Goal: Information Seeking & Learning: Understand process/instructions

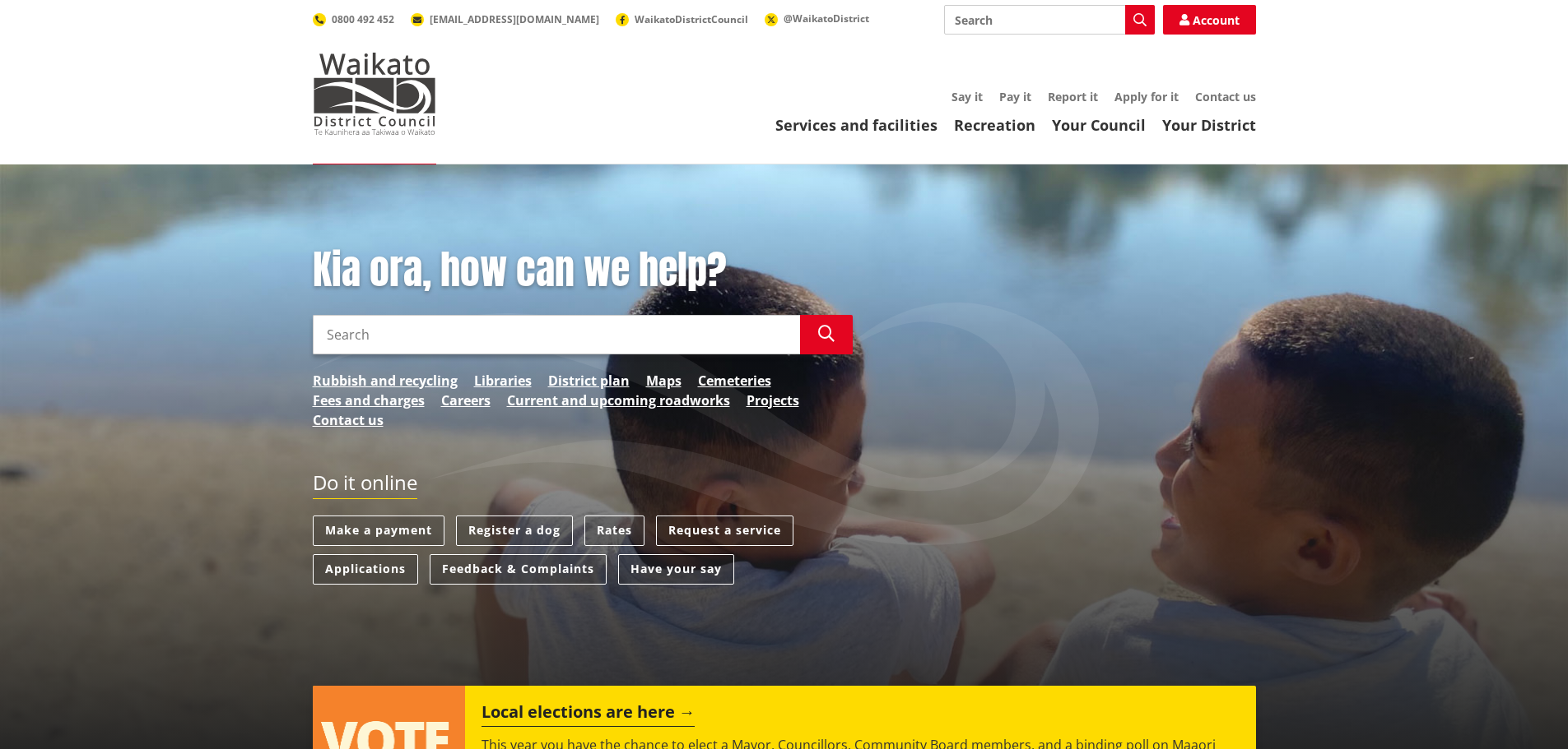
click at [984, 27] on input "Search" at bounding box center [1049, 19] width 211 height 29
click at [1014, 54] on div "Rural roads and 'RAPID' numbers" at bounding box center [1049, 50] width 209 height 29
type input "Rural roads and 'RAPID' numbers"
click at [1133, 22] on icon "button" at bounding box center [1139, 19] width 13 height 13
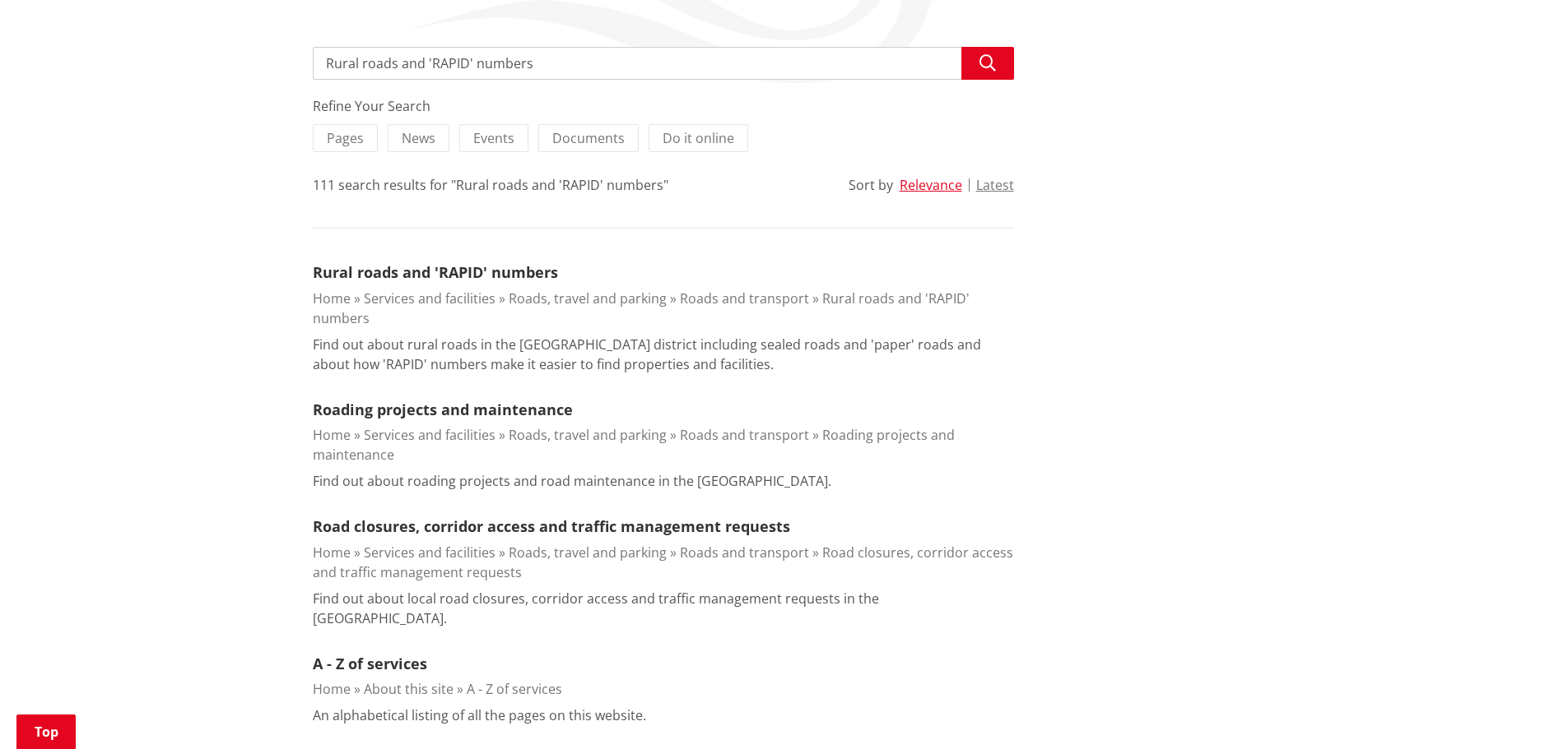
scroll to position [274, 0]
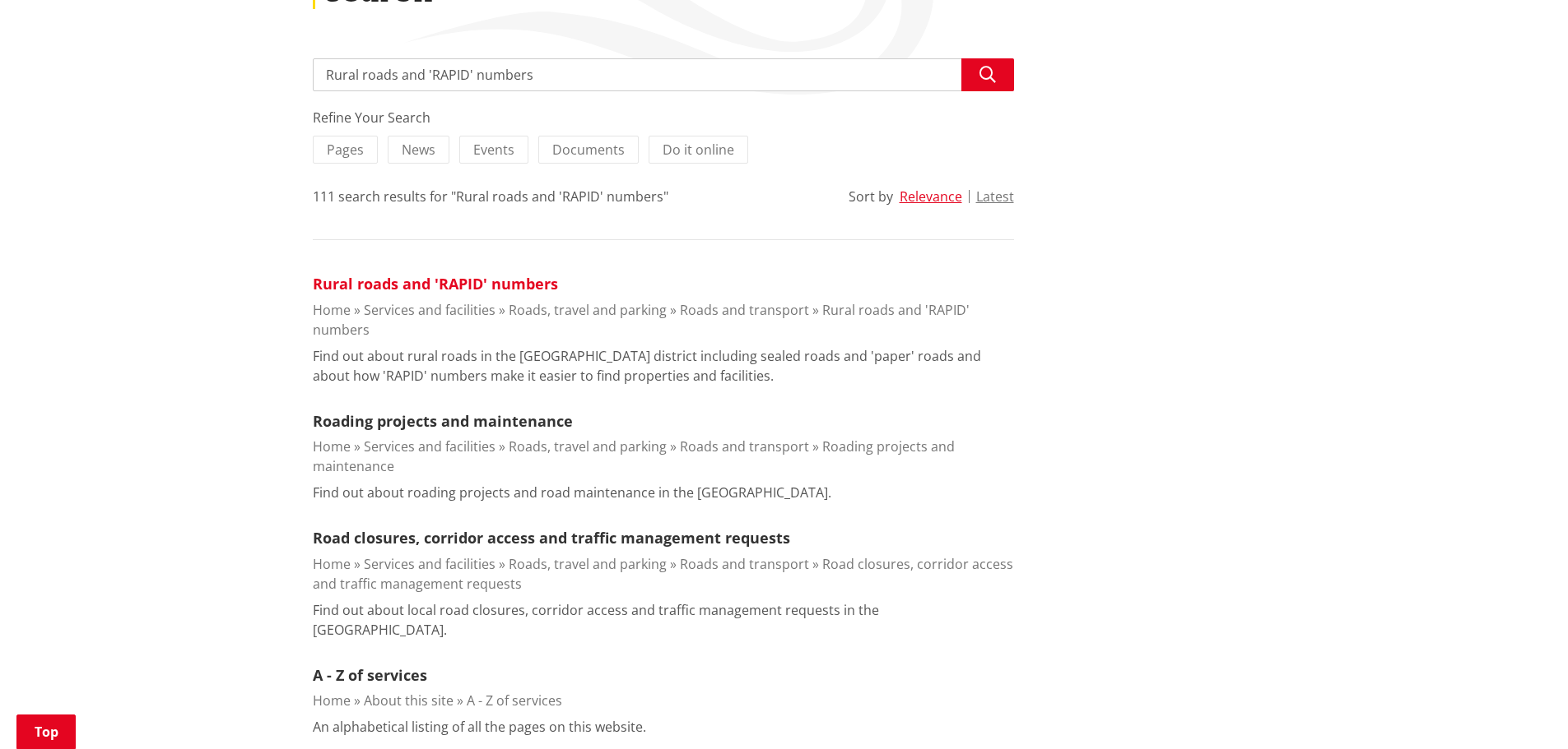
click at [403, 284] on link "Rural roads and 'RAPID' numbers" at bounding box center [435, 283] width 245 height 19
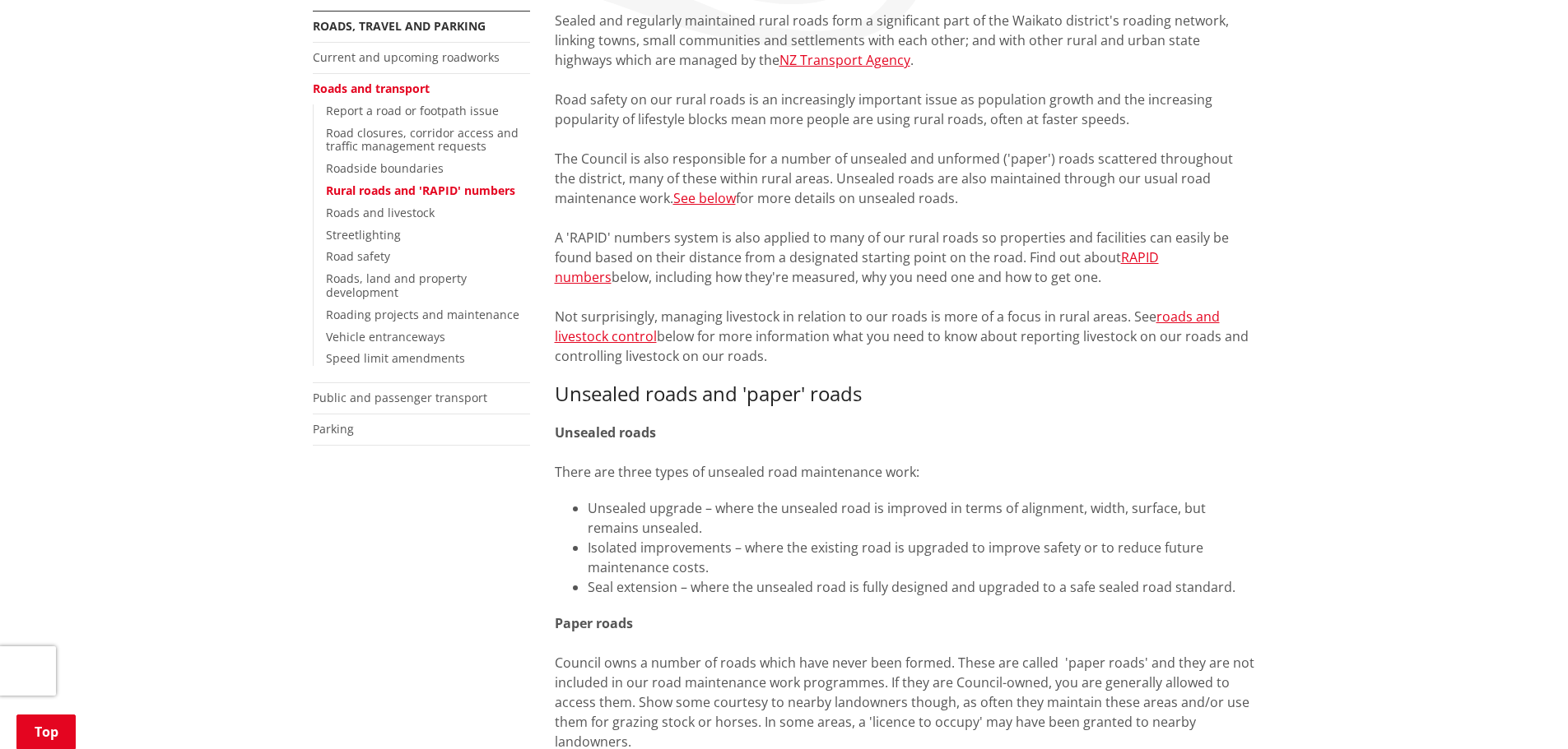
scroll to position [329, 0]
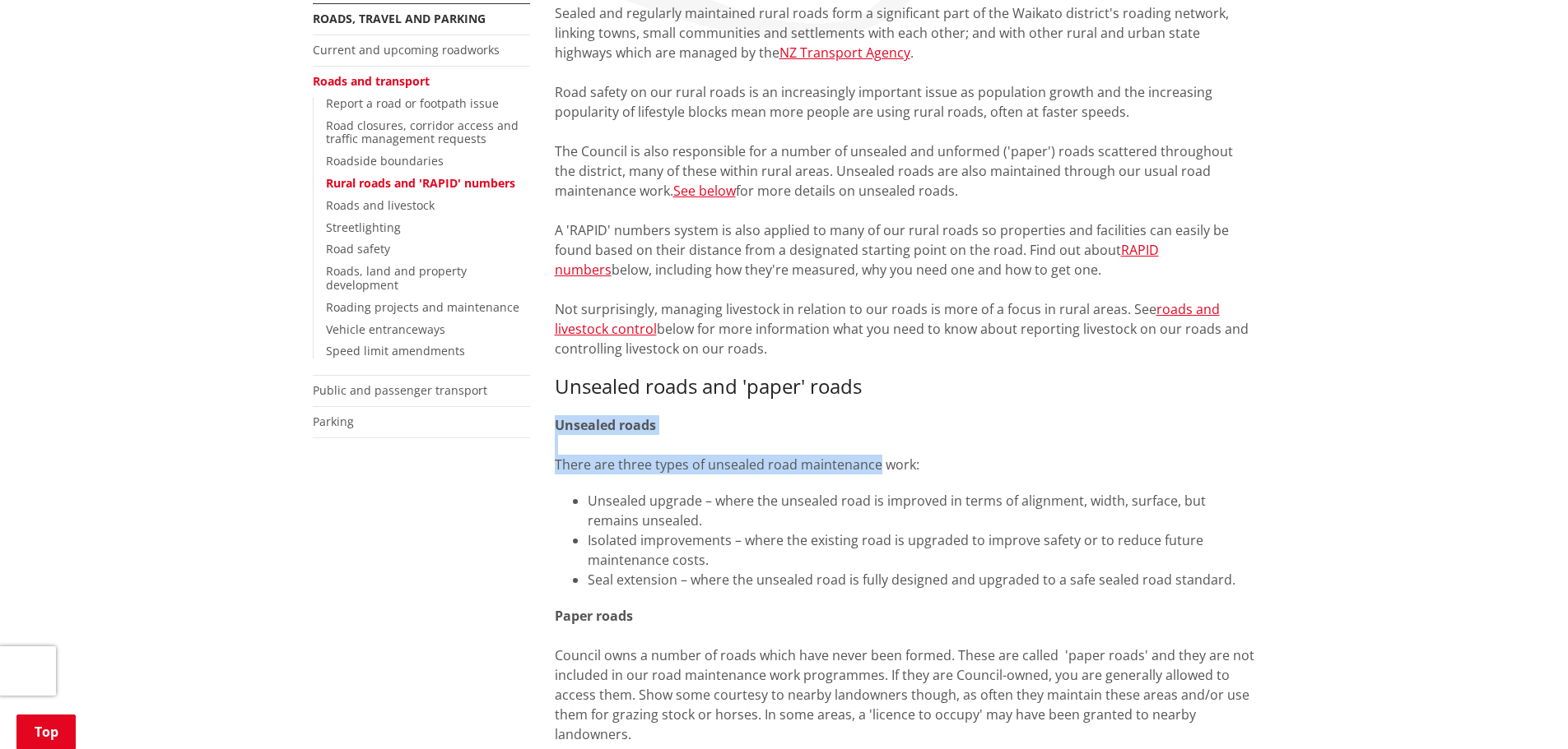
click at [878, 463] on p "Unsealed roads There are three types of unsealed road maintenance work:" at bounding box center [905, 445] width 701 height 59
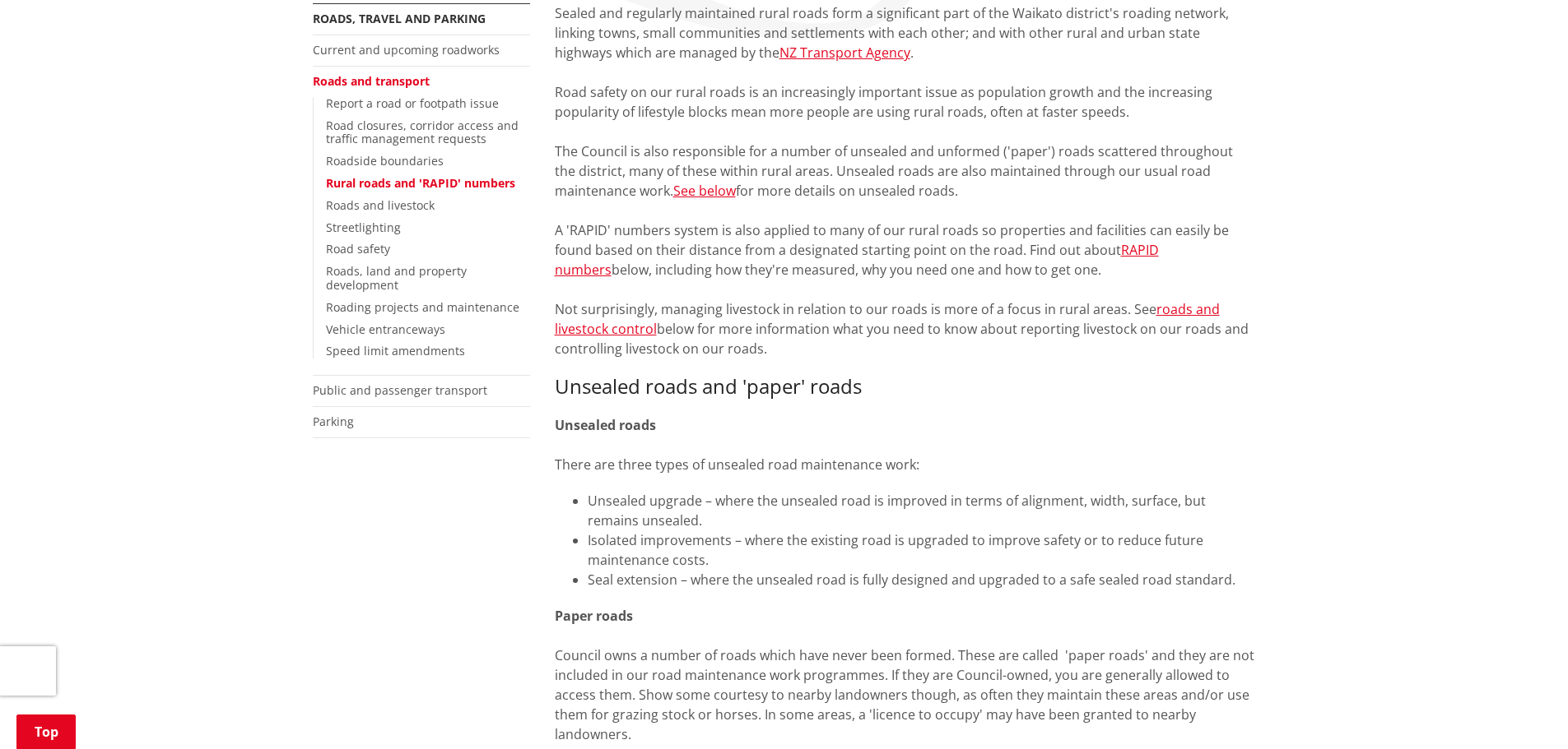
click at [977, 379] on h3 "Unsealed roads and 'paper' roads" at bounding box center [905, 387] width 701 height 24
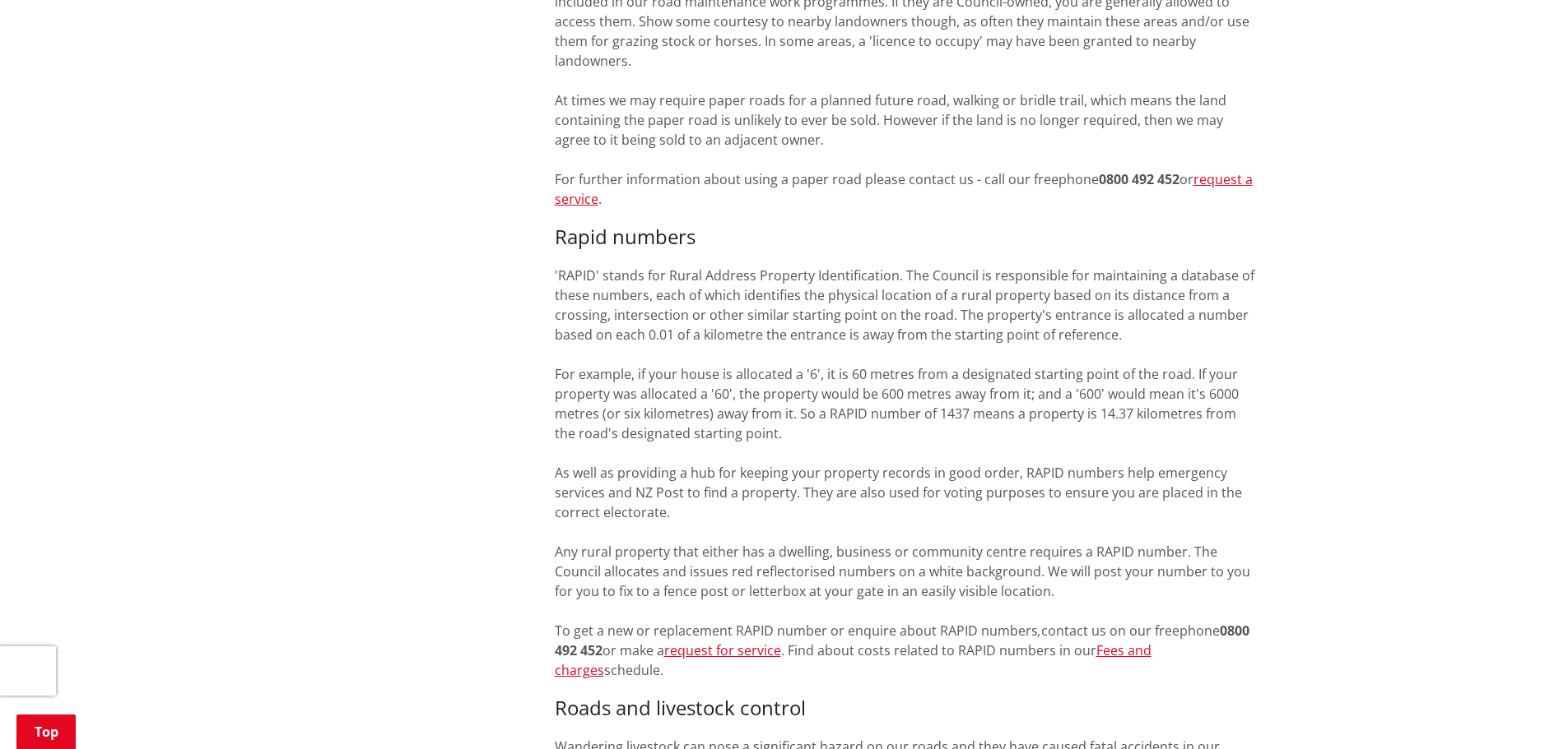
scroll to position [1042, 0]
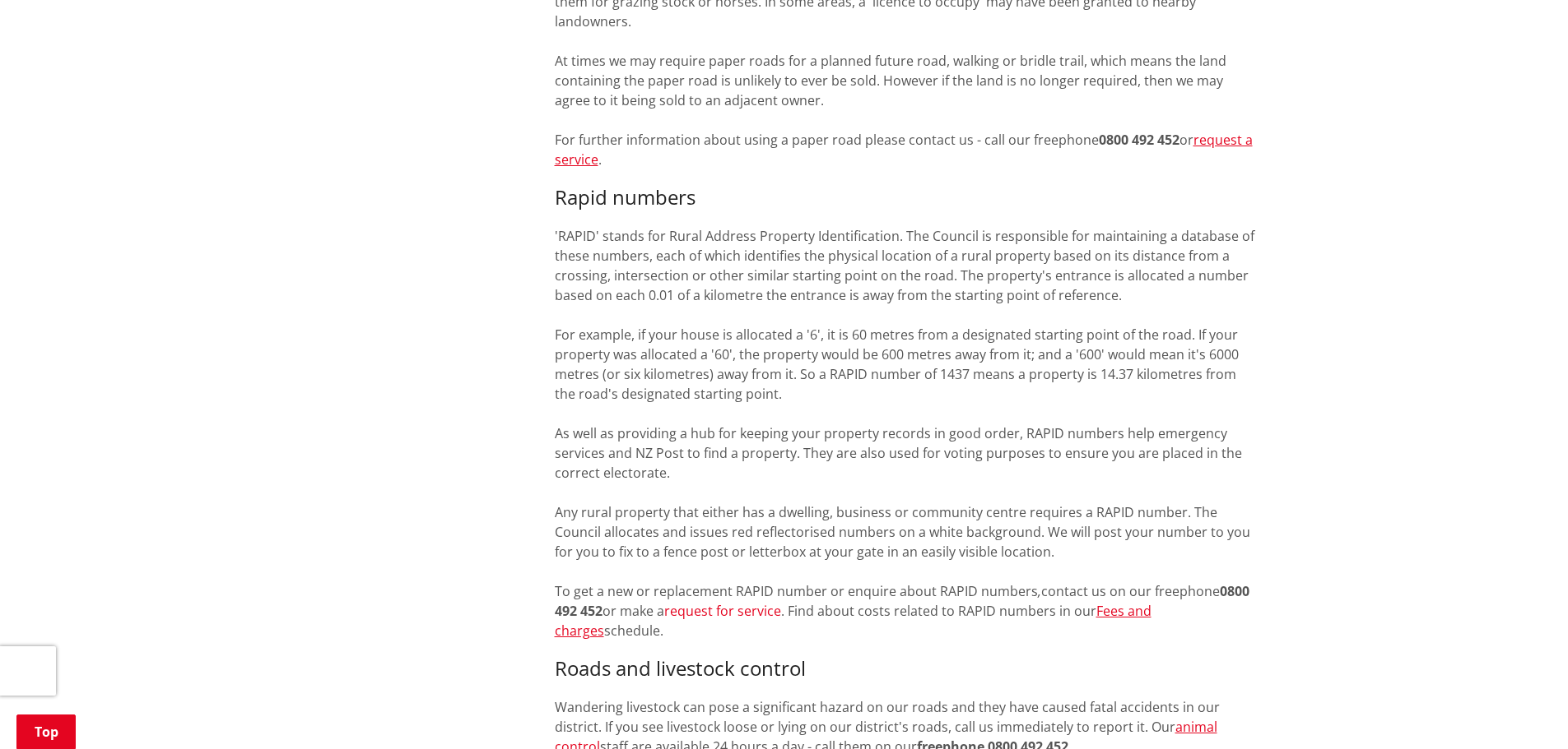
click at [747, 609] on link "request for service" at bounding box center [722, 611] width 117 height 18
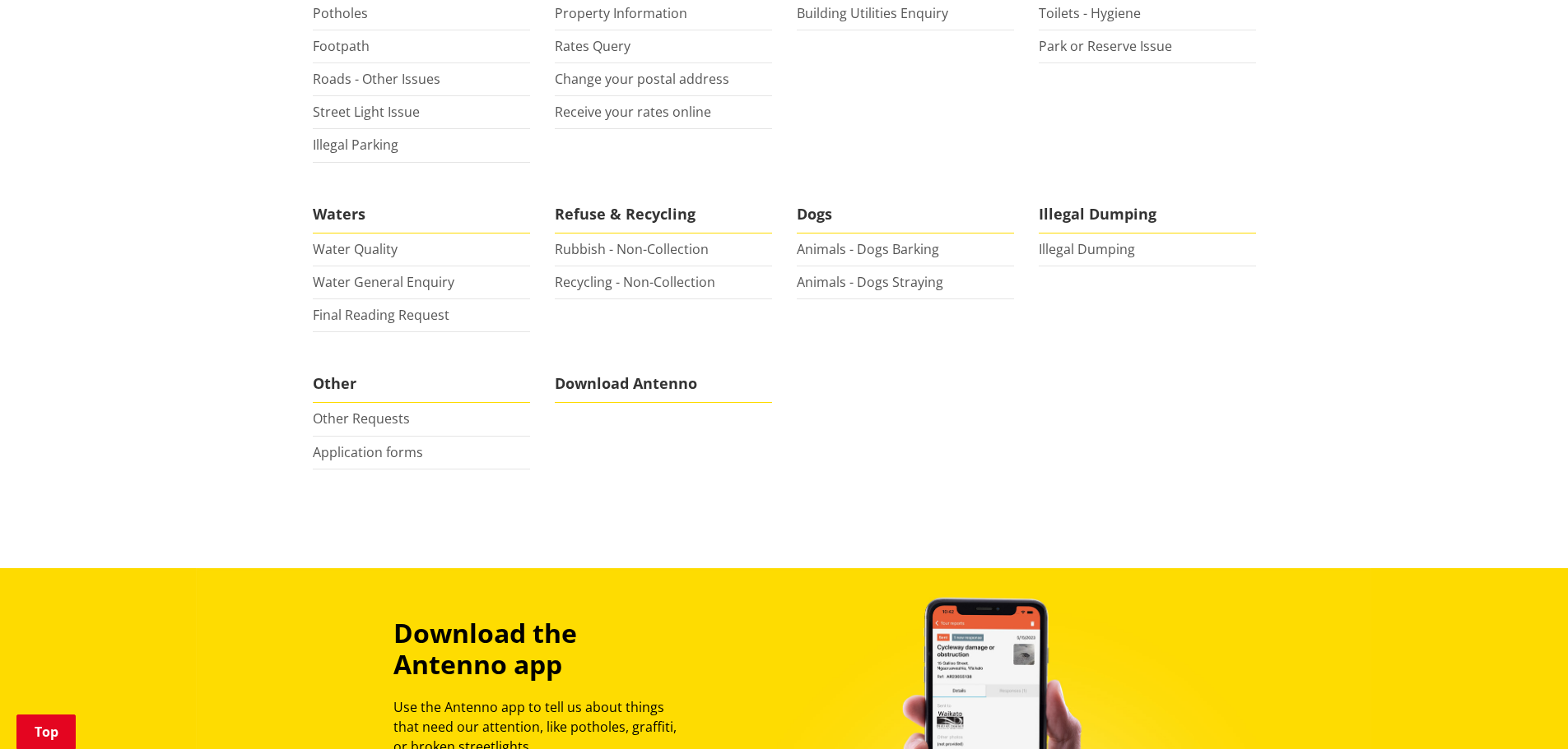
scroll to position [603, 0]
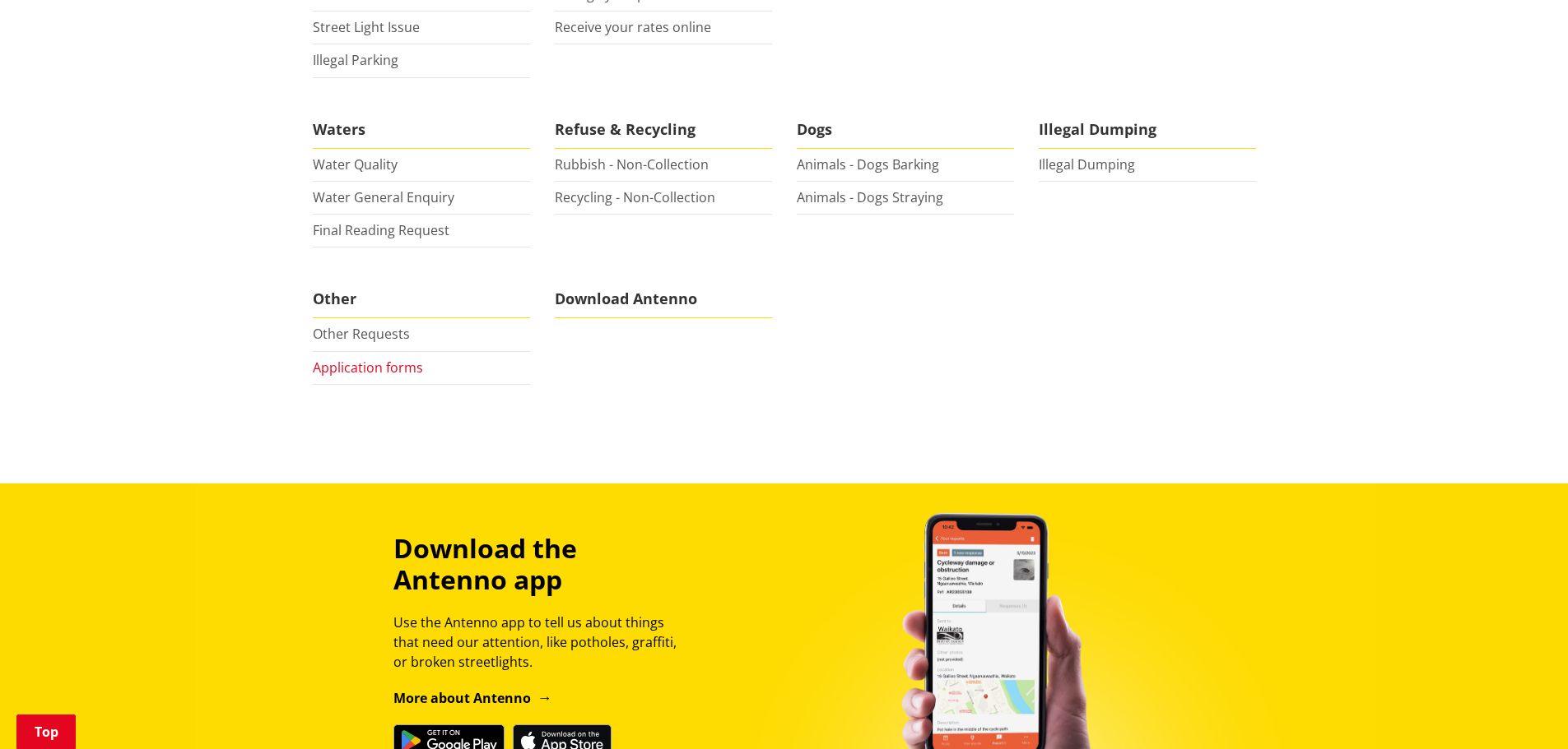
click at [343, 373] on link "Application forms" at bounding box center [368, 368] width 111 height 18
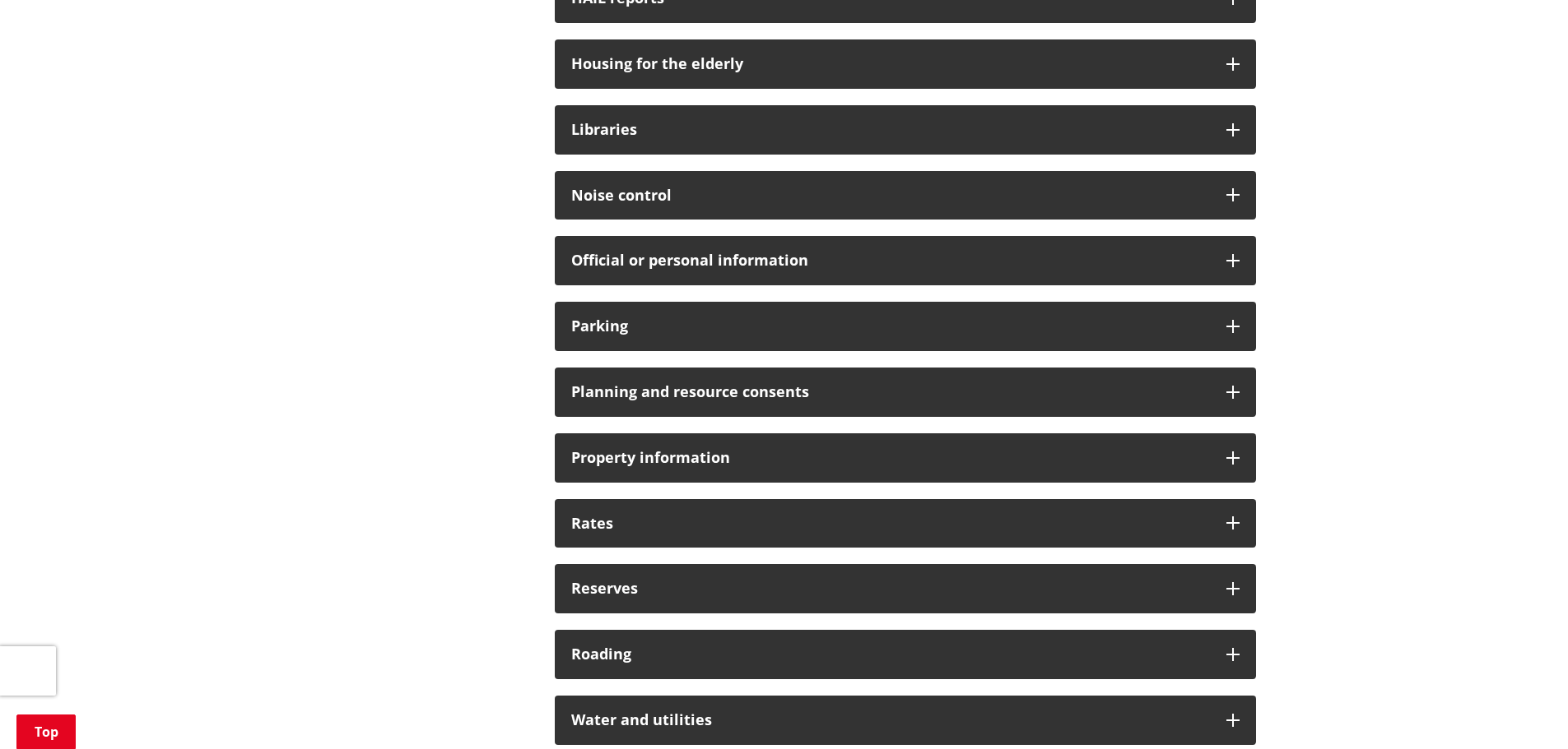
scroll to position [1042, 0]
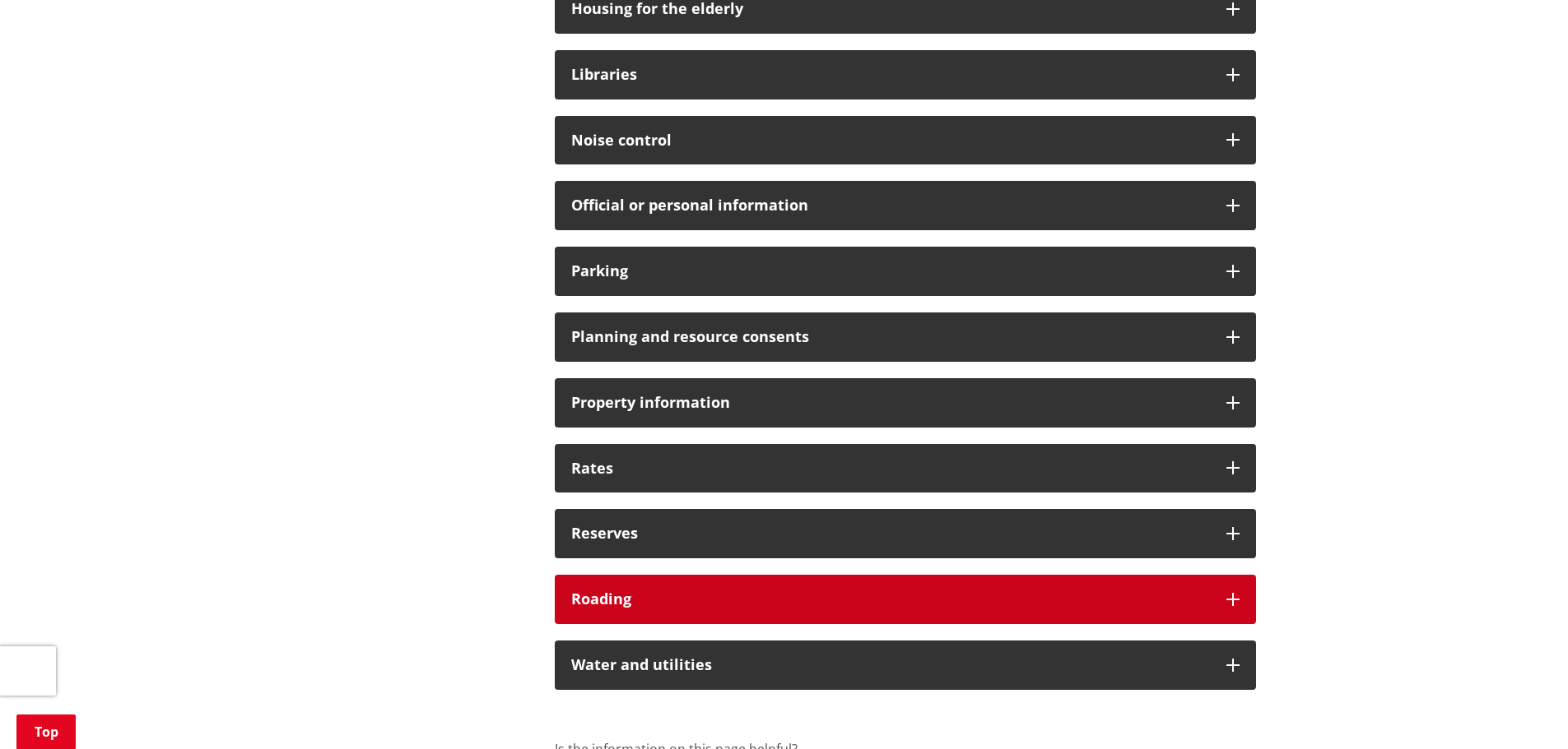
click at [701, 589] on div "Roading" at bounding box center [905, 600] width 701 height 50
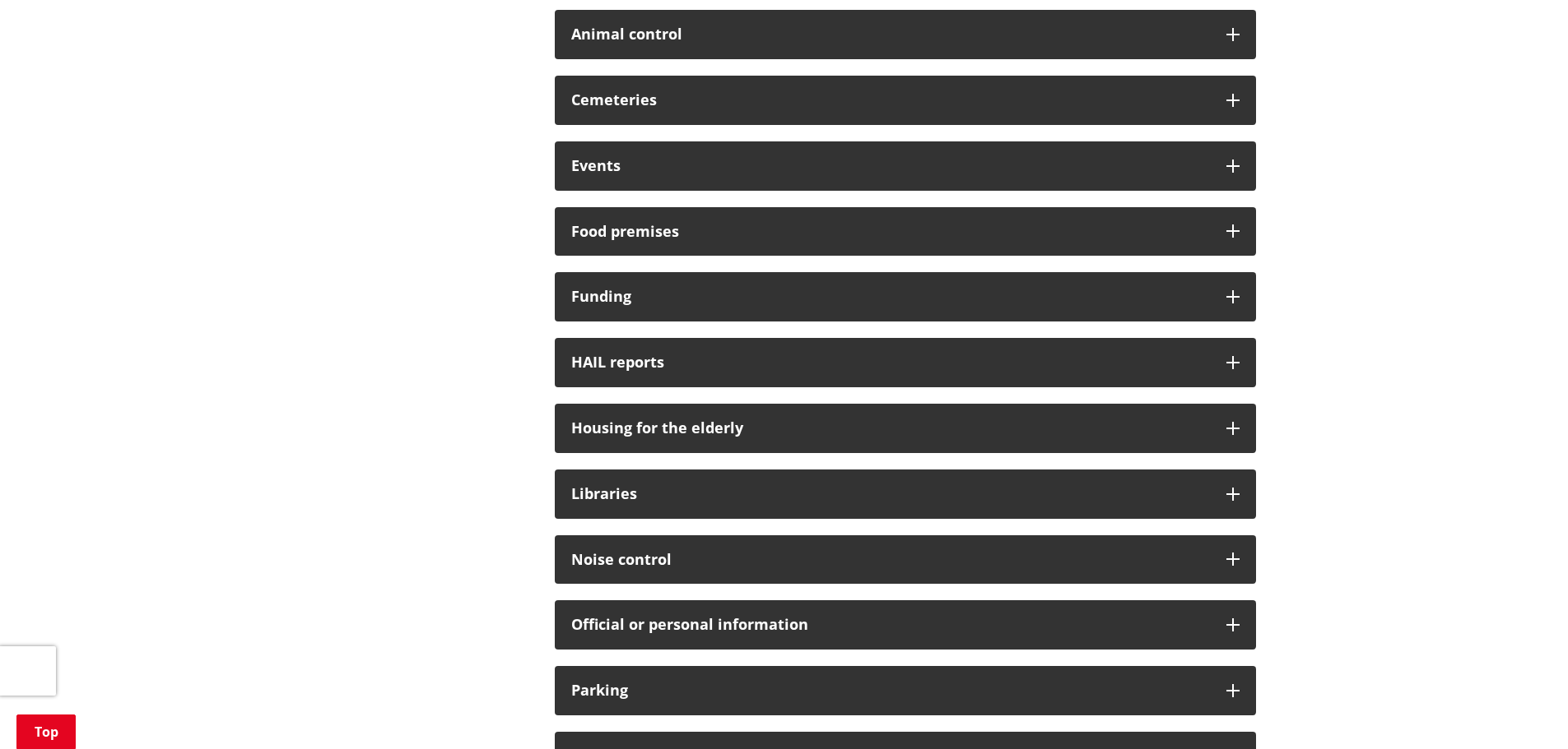
scroll to position [603, 0]
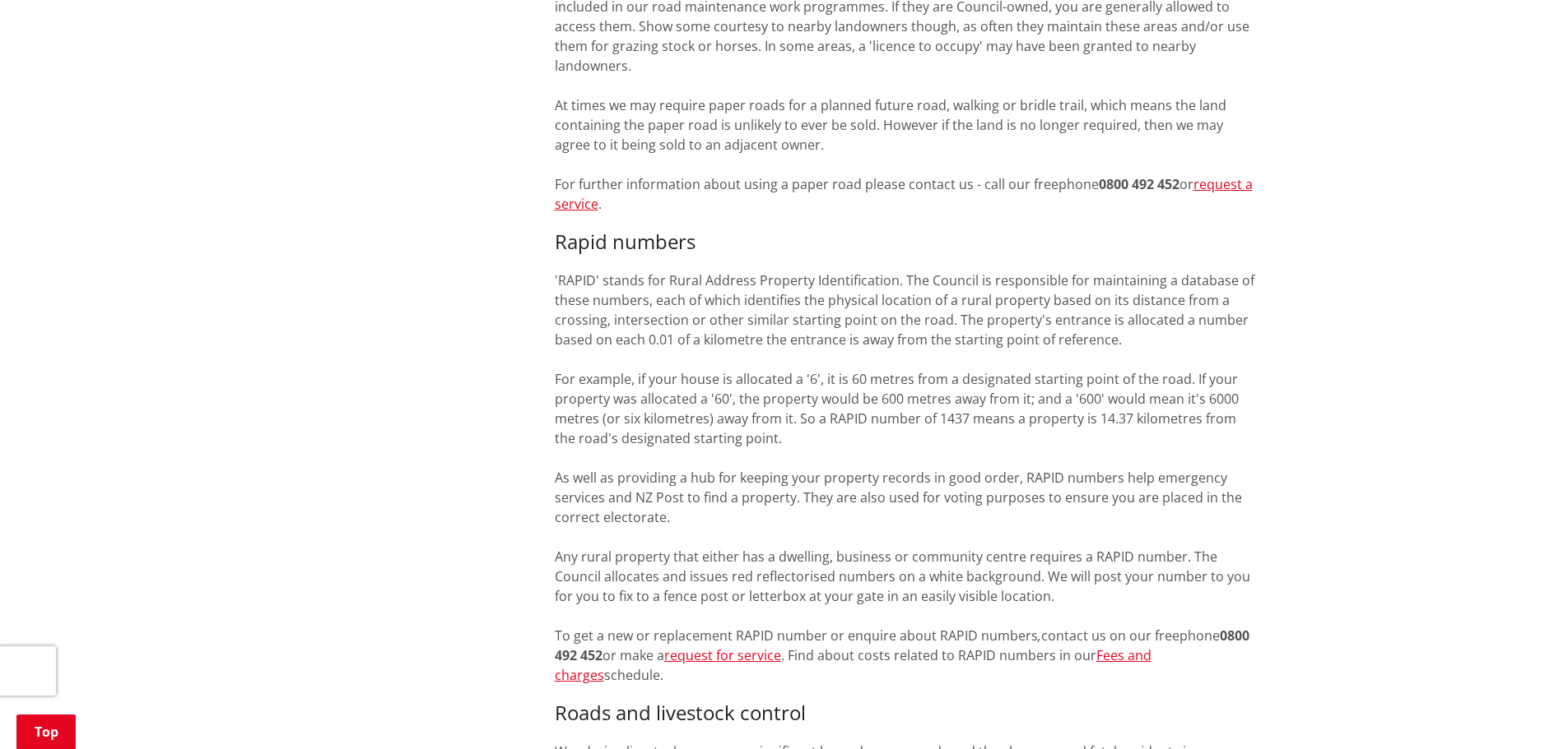
scroll to position [1001, 0]
